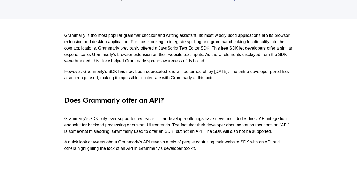
scroll to position [2, 0]
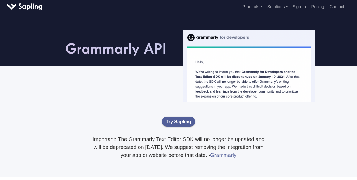
click at [323, 6] on link "Pricing" at bounding box center [317, 6] width 17 height 9
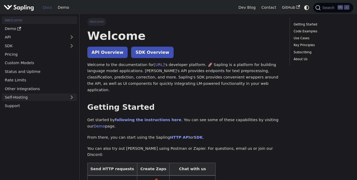
click at [53, 101] on link "Self-Hosting" at bounding box center [39, 98] width 75 height 8
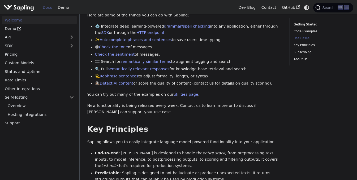
scroll to position [255, 0]
